Goal: Entertainment & Leisure: Browse casually

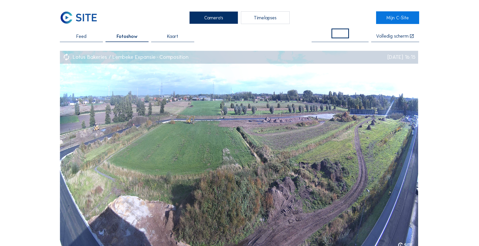
click at [130, 37] on span "Fotoshow" at bounding box center [127, 36] width 21 height 5
click at [82, 36] on span "Feed" at bounding box center [81, 36] width 10 height 5
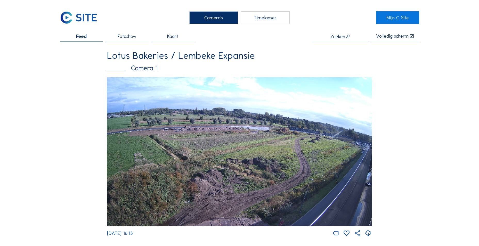
click at [126, 39] on span "Fotoshow" at bounding box center [127, 36] width 19 height 5
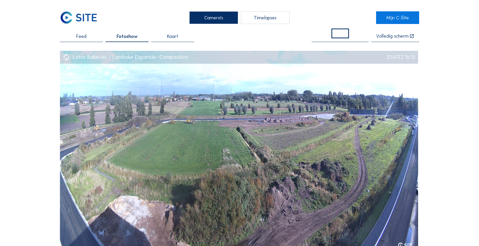
click at [252, 20] on div "Timelapses" at bounding box center [265, 17] width 49 height 13
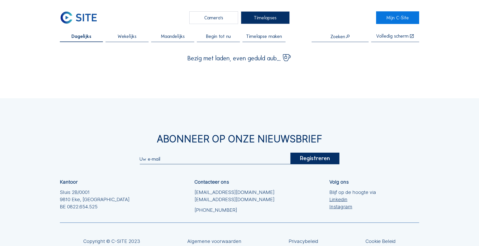
click at [219, 16] on div "Camera's" at bounding box center [213, 17] width 49 height 13
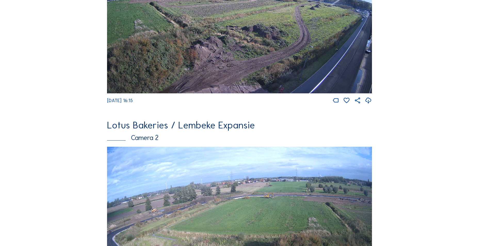
scroll to position [106, 0]
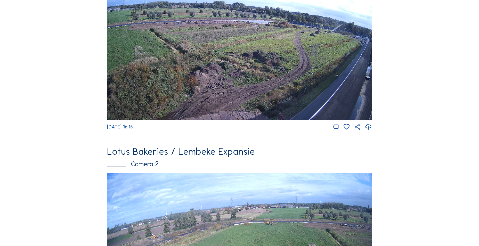
click at [338, 99] on img at bounding box center [239, 45] width 265 height 149
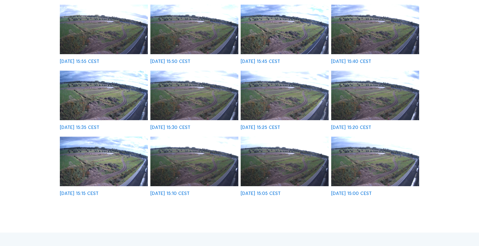
scroll to position [155, 0]
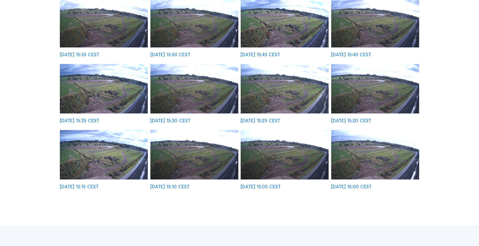
click at [363, 148] on img at bounding box center [375, 154] width 88 height 49
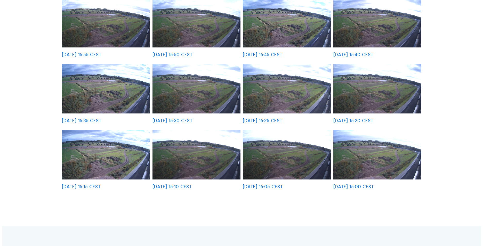
scroll to position [155, 0]
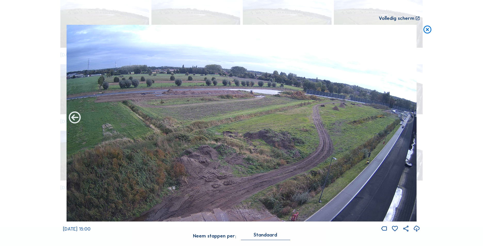
click at [77, 120] on icon at bounding box center [75, 118] width 14 height 14
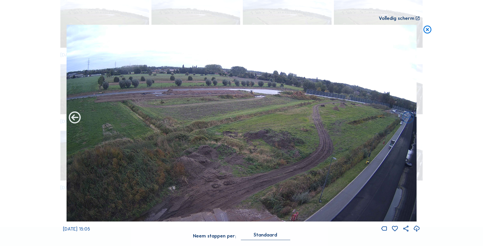
click at [77, 119] on icon at bounding box center [75, 118] width 14 height 14
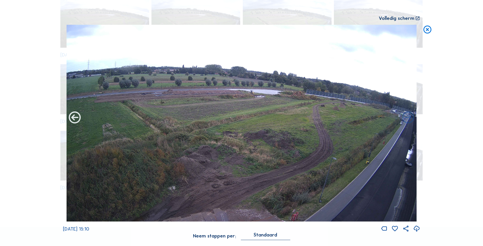
click at [77, 119] on icon at bounding box center [75, 118] width 14 height 14
click at [76, 119] on icon at bounding box center [75, 118] width 14 height 14
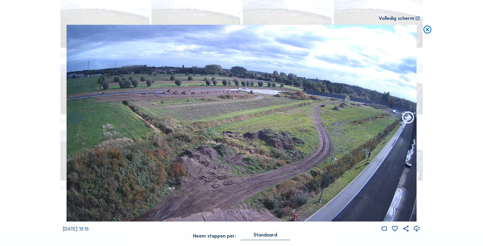
click at [408, 119] on icon at bounding box center [408, 118] width 14 height 14
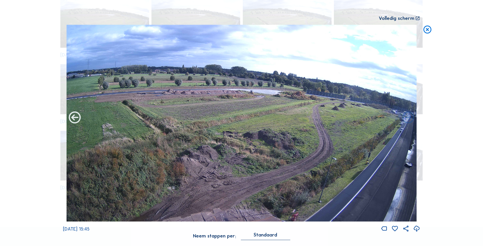
click at [75, 119] on icon at bounding box center [75, 118] width 14 height 14
click at [78, 116] on icon at bounding box center [75, 118] width 14 height 14
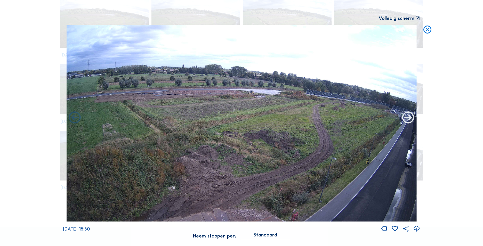
click at [410, 118] on icon at bounding box center [408, 118] width 14 height 14
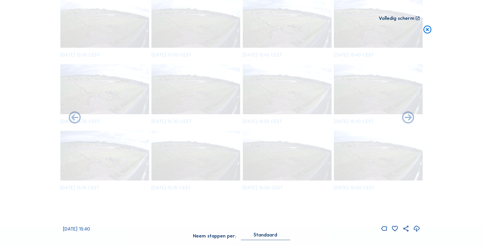
click at [410, 118] on icon at bounding box center [408, 118] width 14 height 14
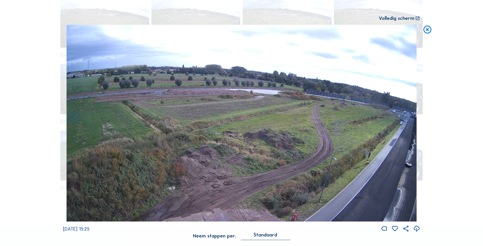
click at [410, 118] on icon at bounding box center [408, 118] width 14 height 14
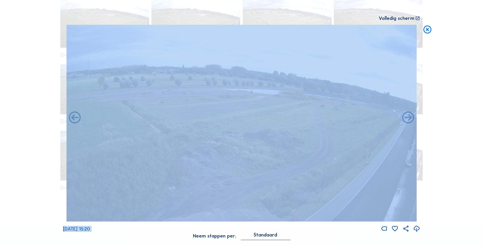
click at [410, 118] on icon at bounding box center [408, 118] width 14 height 14
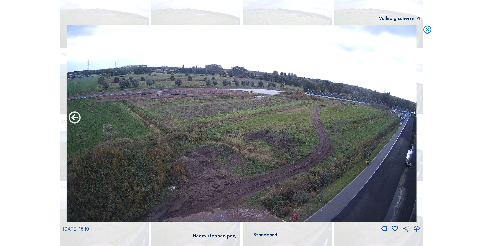
click at [75, 118] on icon at bounding box center [75, 118] width 14 height 14
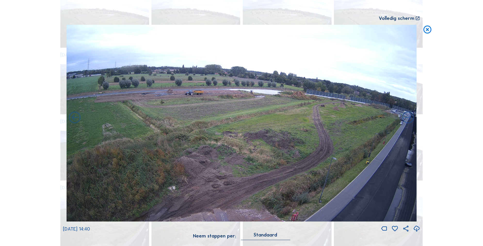
drag, startPoint x: 29, startPoint y: 76, endPoint x: 23, endPoint y: 0, distance: 75.8
click at [30, 67] on div "Scroll om door de tijd te reizen | Druk op de 'Alt'-[PERSON_NAME] + scroll om t…" at bounding box center [241, 123] width 483 height 246
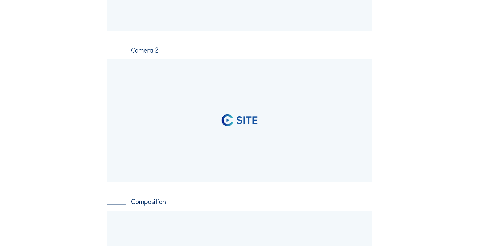
click at [181, 78] on div at bounding box center [239, 120] width 265 height 123
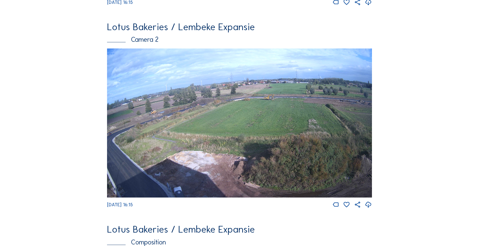
scroll to position [233, 0]
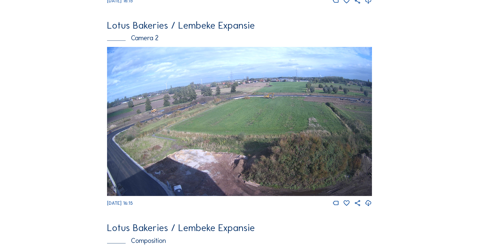
click at [225, 120] on img at bounding box center [239, 121] width 265 height 149
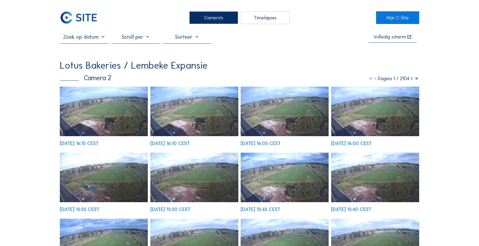
click at [145, 110] on img at bounding box center [104, 111] width 88 height 49
